Goal: Check status: Check status

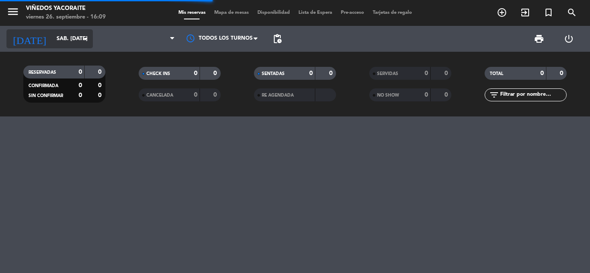
click at [84, 35] on icon "arrow_drop_down" at bounding box center [85, 39] width 10 height 10
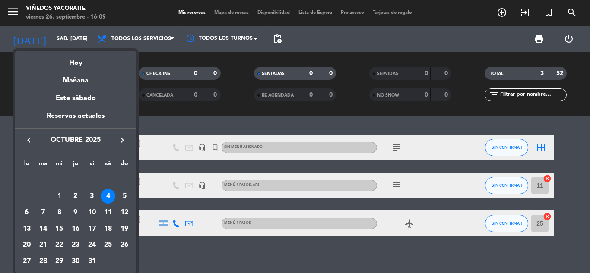
click at [107, 194] on div "4" at bounding box center [108, 196] width 15 height 15
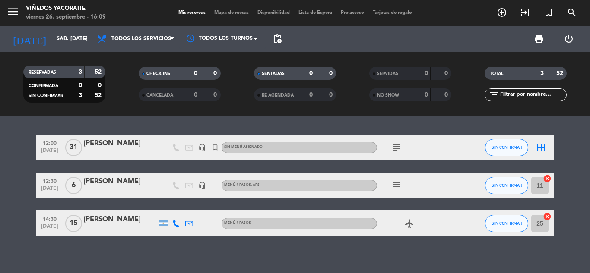
click at [176, 226] on icon at bounding box center [176, 224] width 8 height 8
click at [194, 212] on span at bounding box center [197, 209] width 7 height 7
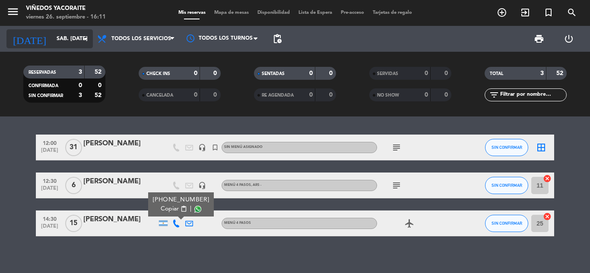
click at [73, 45] on input "sáb. [DATE]" at bounding box center [88, 39] width 73 height 15
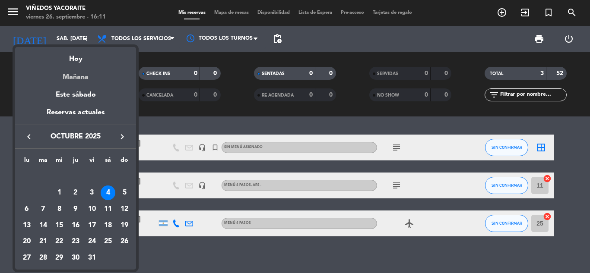
click at [82, 76] on div "Mañana" at bounding box center [75, 74] width 121 height 18
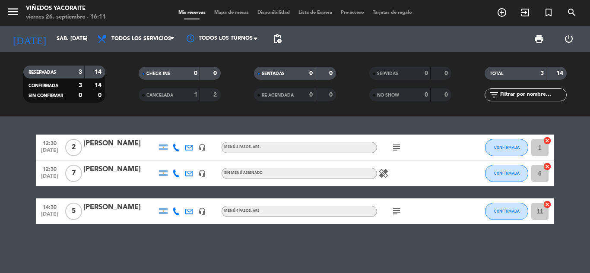
click at [385, 170] on icon "healing" at bounding box center [383, 173] width 10 height 10
click at [176, 172] on icon at bounding box center [176, 174] width 8 height 8
click at [193, 158] on span at bounding box center [196, 159] width 7 height 7
click at [207, 183] on div "headset_mic" at bounding box center [202, 173] width 13 height 25
click at [399, 149] on icon "subject" at bounding box center [396, 147] width 10 height 10
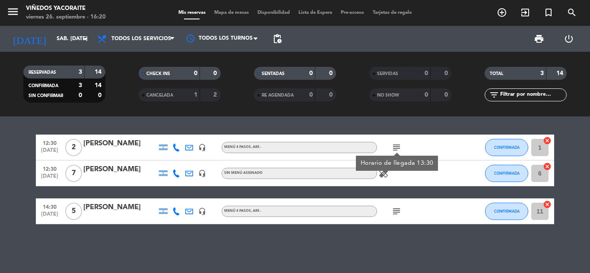
click at [174, 210] on icon at bounding box center [176, 212] width 8 height 8
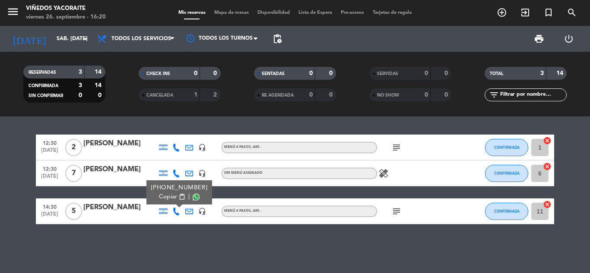
click at [195, 199] on span at bounding box center [196, 197] width 7 height 7
click at [81, 42] on icon "arrow_drop_down" at bounding box center [85, 39] width 10 height 10
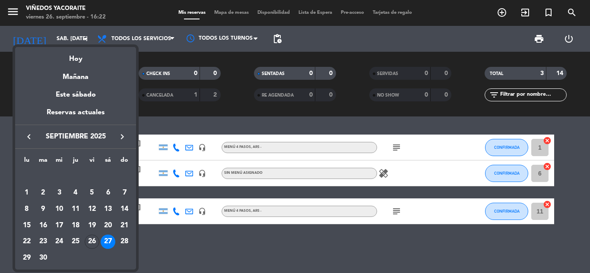
drag, startPoint x: 124, startPoint y: 240, endPoint x: 129, endPoint y: 241, distance: 4.8
click at [126, 241] on div "28" at bounding box center [124, 242] width 15 height 15
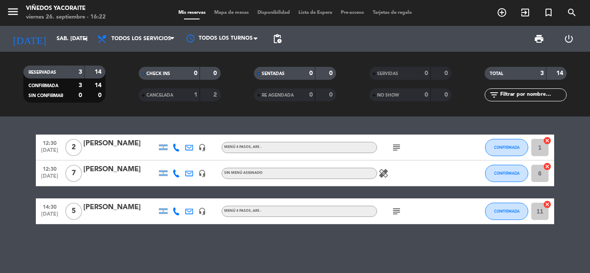
type input "dom. [DATE]"
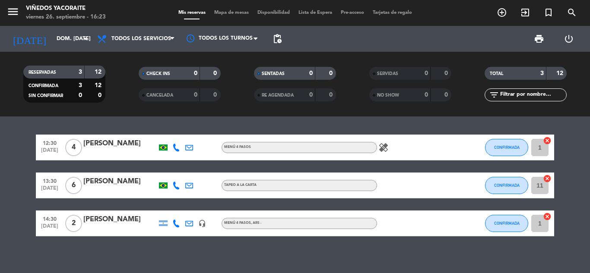
click at [387, 146] on icon "healing" at bounding box center [383, 147] width 10 height 10
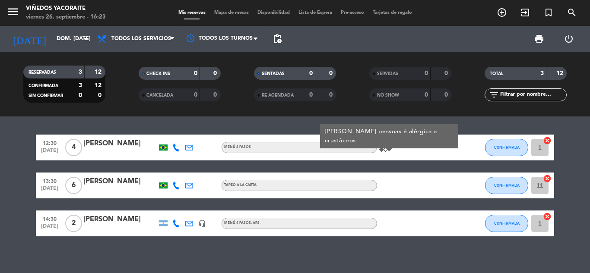
click at [345, 127] on div "[PERSON_NAME] pessoas é alérgica a crustáceos" at bounding box center [389, 136] width 138 height 24
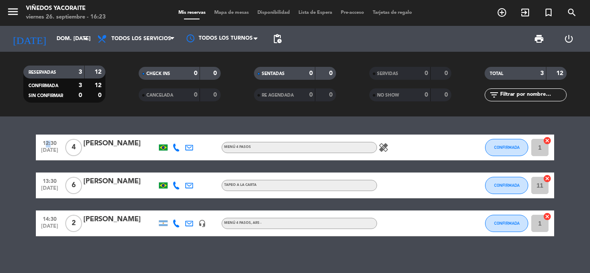
drag, startPoint x: 344, startPoint y: 127, endPoint x: 370, endPoint y: 142, distance: 29.6
click at [345, 129] on div "12:30 [DATE] 4 [PERSON_NAME] MENÚ 4 PASOS healing CONFIRMADA 1 cancel 13:30 [DA…" at bounding box center [295, 195] width 590 height 157
click at [383, 150] on icon "healing" at bounding box center [383, 147] width 10 height 10
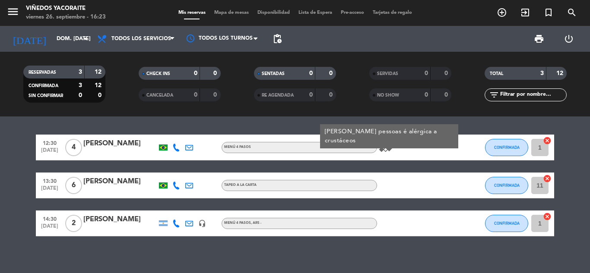
drag, startPoint x: 384, startPoint y: 149, endPoint x: 345, endPoint y: 131, distance: 42.7
click at [345, 131] on div "[PERSON_NAME] pessoas é alérgica a crustáceos" at bounding box center [389, 136] width 138 height 24
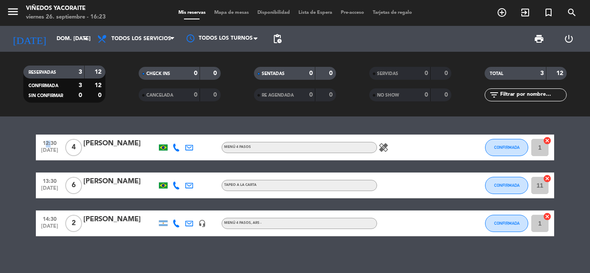
click at [345, 131] on div "12:30 [DATE] 4 [PERSON_NAME] MENÚ 4 PASOS healing CONFIRMADA 1 cancel 13:30 [DA…" at bounding box center [295, 195] width 590 height 157
click at [391, 142] on div "healing" at bounding box center [416, 147] width 78 height 25
click at [387, 150] on icon "healing" at bounding box center [383, 147] width 10 height 10
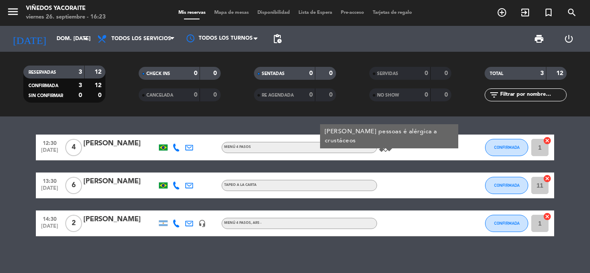
click at [429, 144] on div "healing [PERSON_NAME] pessoas é alérgica a crustáceos" at bounding box center [416, 147] width 78 height 25
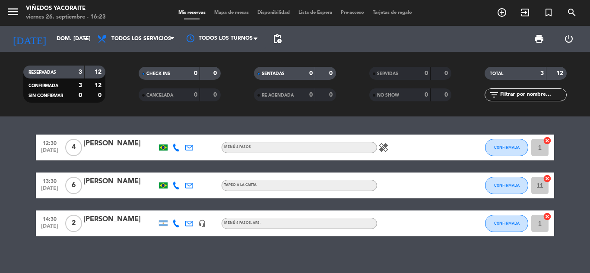
click at [138, 150] on div at bounding box center [119, 153] width 73 height 7
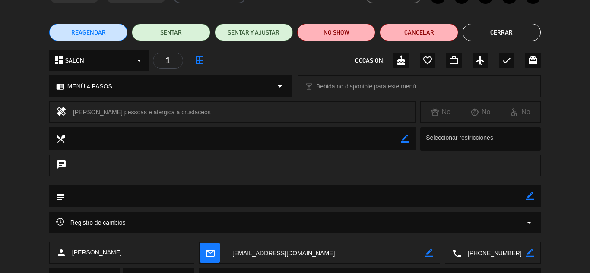
scroll to position [10, 0]
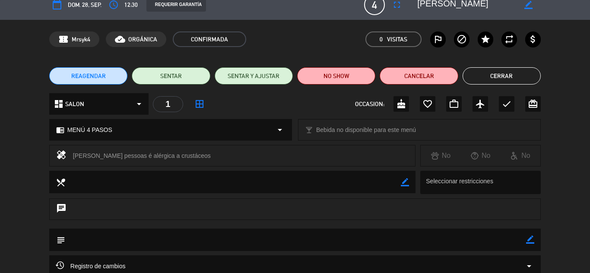
click at [160, 162] on div "healing [PERSON_NAME] pessoas é alérgica a crustáceos" at bounding box center [232, 156] width 366 height 22
click at [163, 157] on div "[PERSON_NAME] pessoas é alérgica a crustáceos" at bounding box center [240, 156] width 335 height 12
drag, startPoint x: 196, startPoint y: 155, endPoint x: 72, endPoint y: 156, distance: 124.8
click at [72, 156] on div "healing [PERSON_NAME] pessoas é alérgica a crustáceos" at bounding box center [232, 156] width 366 height 22
copy div "[PERSON_NAME] pessoas é alérgica a crustáceos"
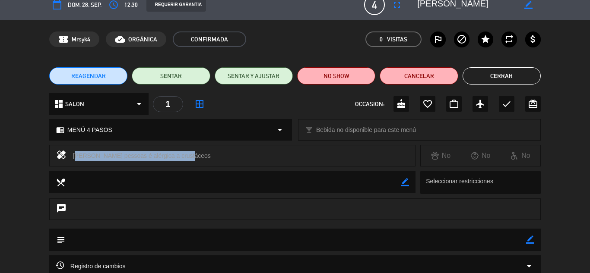
drag, startPoint x: 499, startPoint y: 73, endPoint x: 462, endPoint y: 67, distance: 37.6
click at [497, 73] on button "Cerrar" at bounding box center [501, 75] width 78 height 17
